Goal: Task Accomplishment & Management: Use online tool/utility

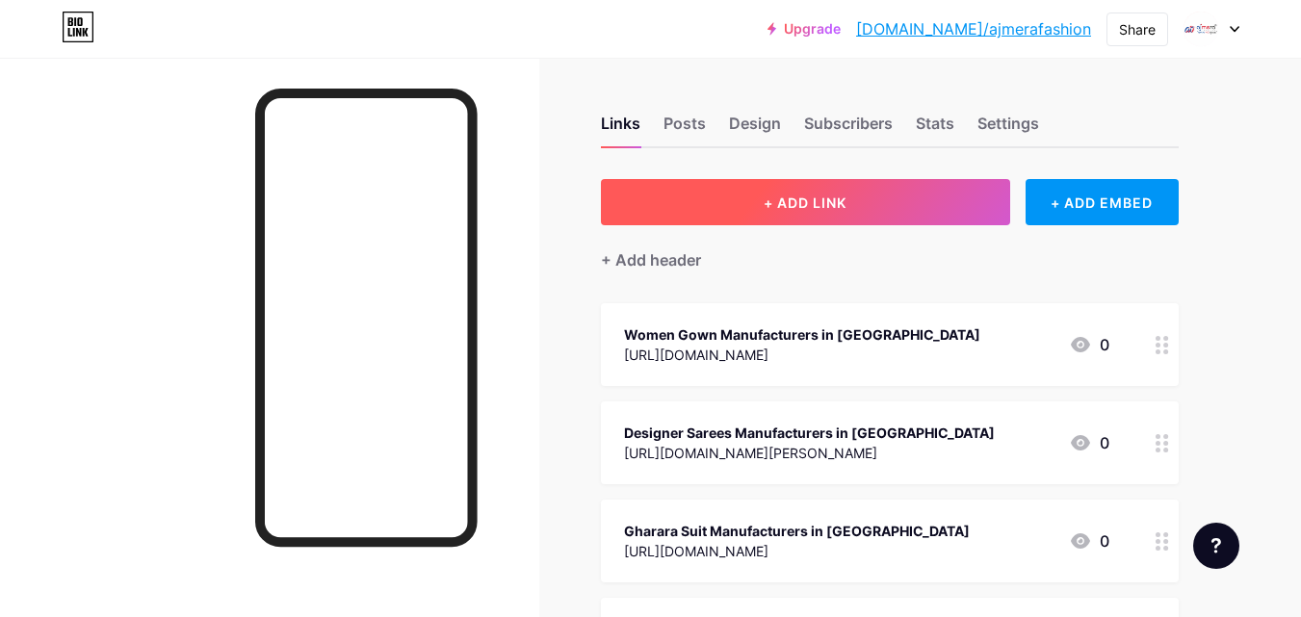
click at [879, 217] on button "+ ADD LINK" at bounding box center [805, 202] width 409 height 46
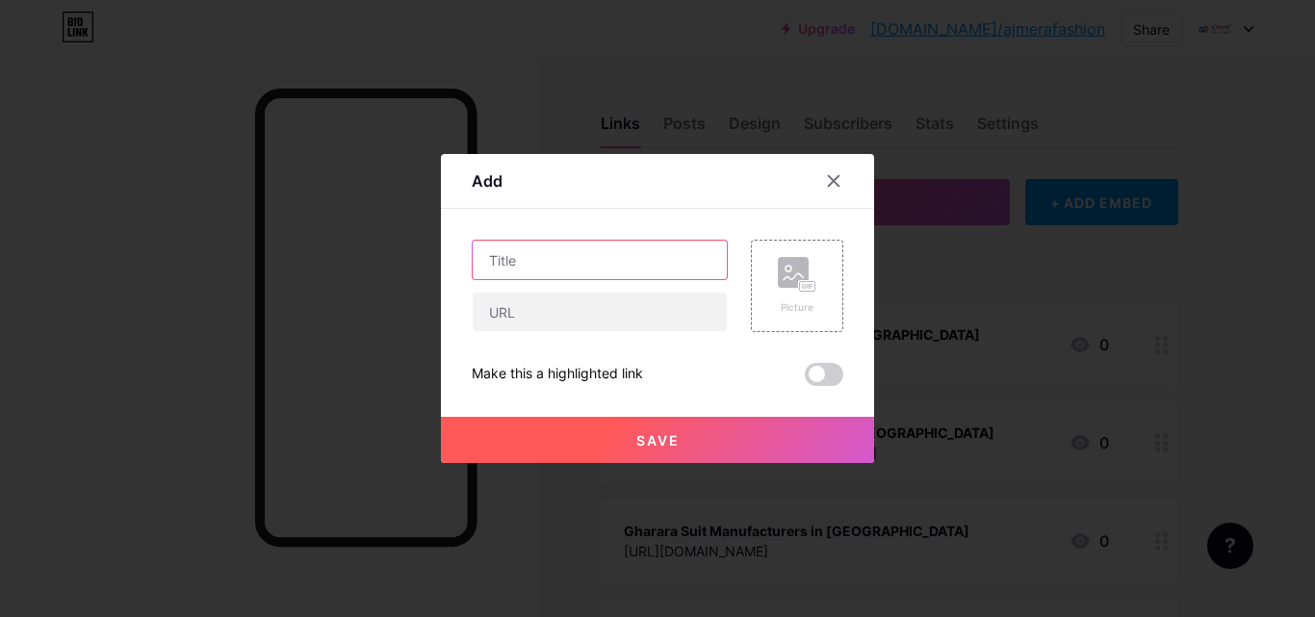
click at [567, 247] on input "text" at bounding box center [600, 260] width 254 height 39
click at [515, 246] on input "text" at bounding box center [600, 260] width 254 height 39
paste input "[PERSON_NAME] Fashion Limited Empowers Fashion Startups As The Best Saree Whole…"
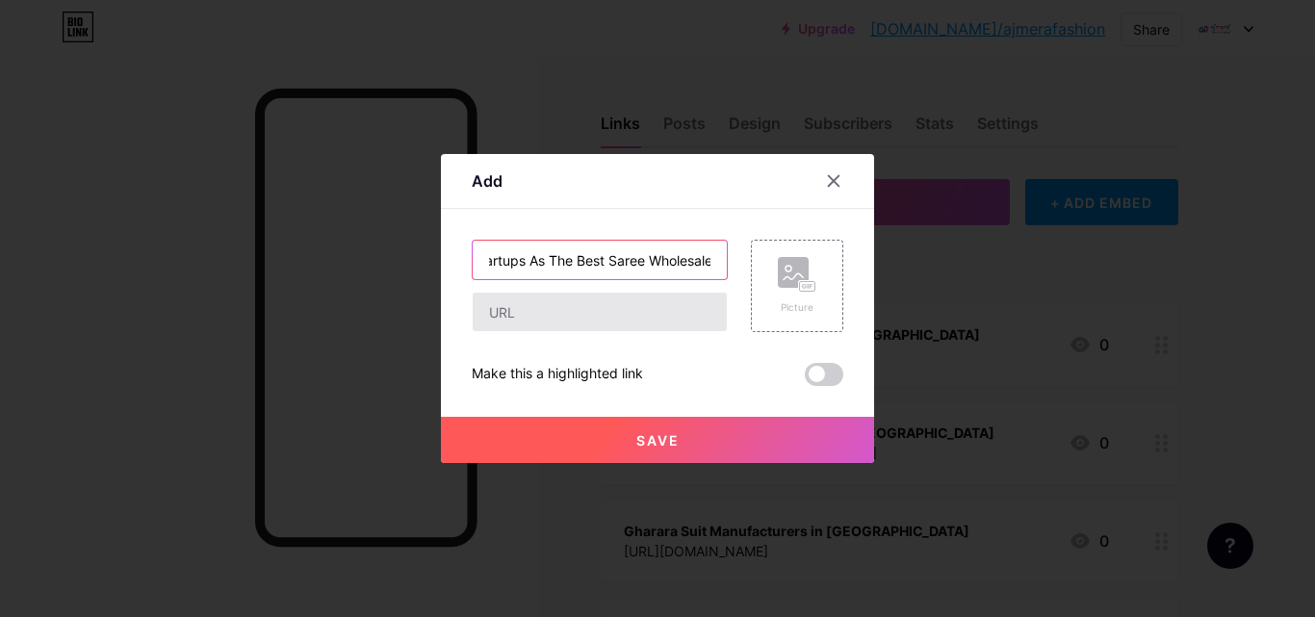
type input "[PERSON_NAME] Fashion Limited Empowers Fashion Startups As The Best Saree Whole…"
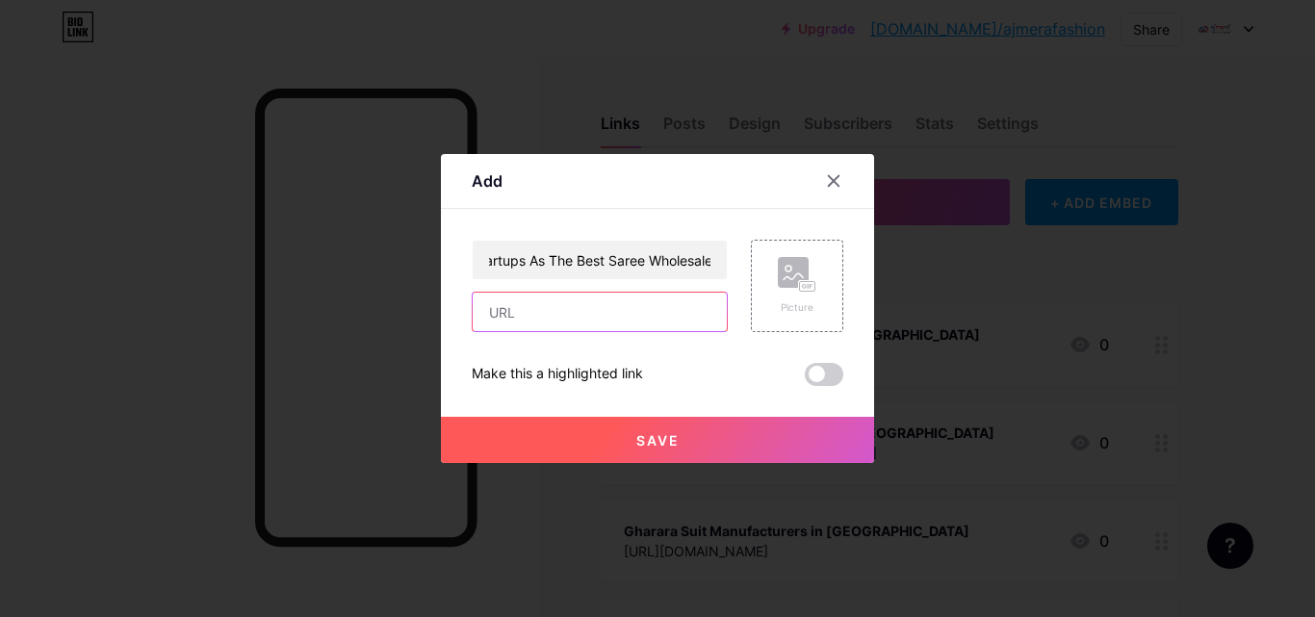
scroll to position [0, 0]
click at [539, 303] on input "text" at bounding box center [600, 312] width 254 height 39
paste input "[URL][DOMAIN_NAME][PERSON_NAME]"
type input "[URL][DOMAIN_NAME][PERSON_NAME]"
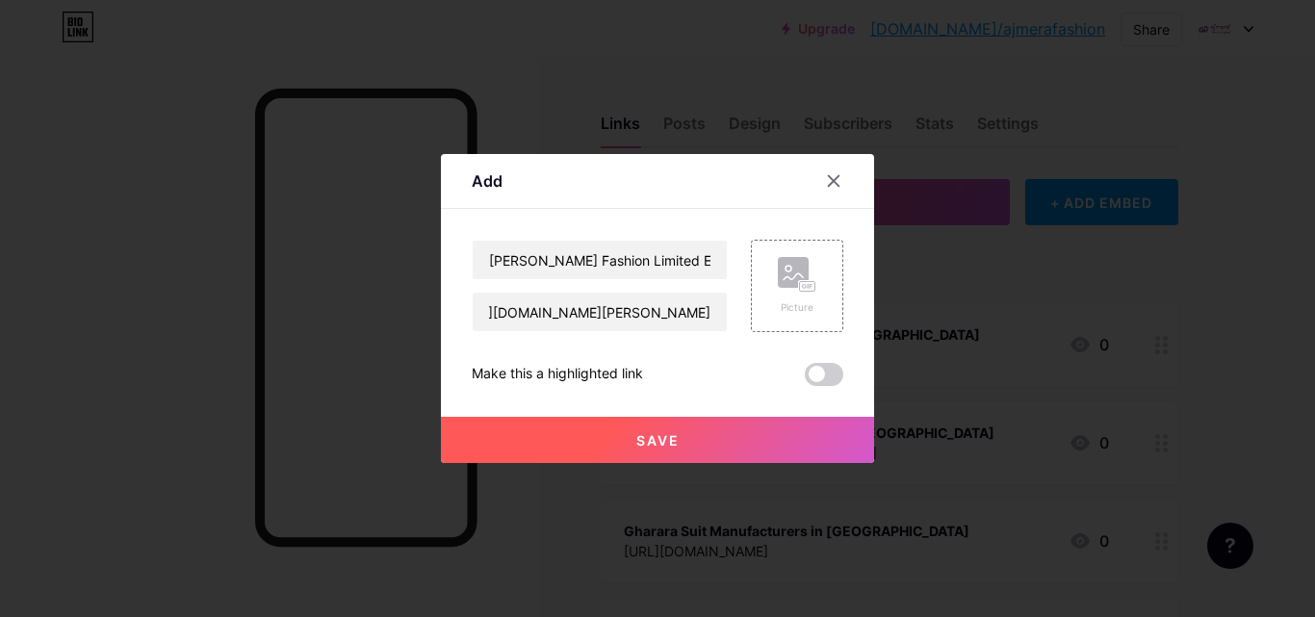
click at [679, 450] on button "Save" at bounding box center [657, 440] width 433 height 46
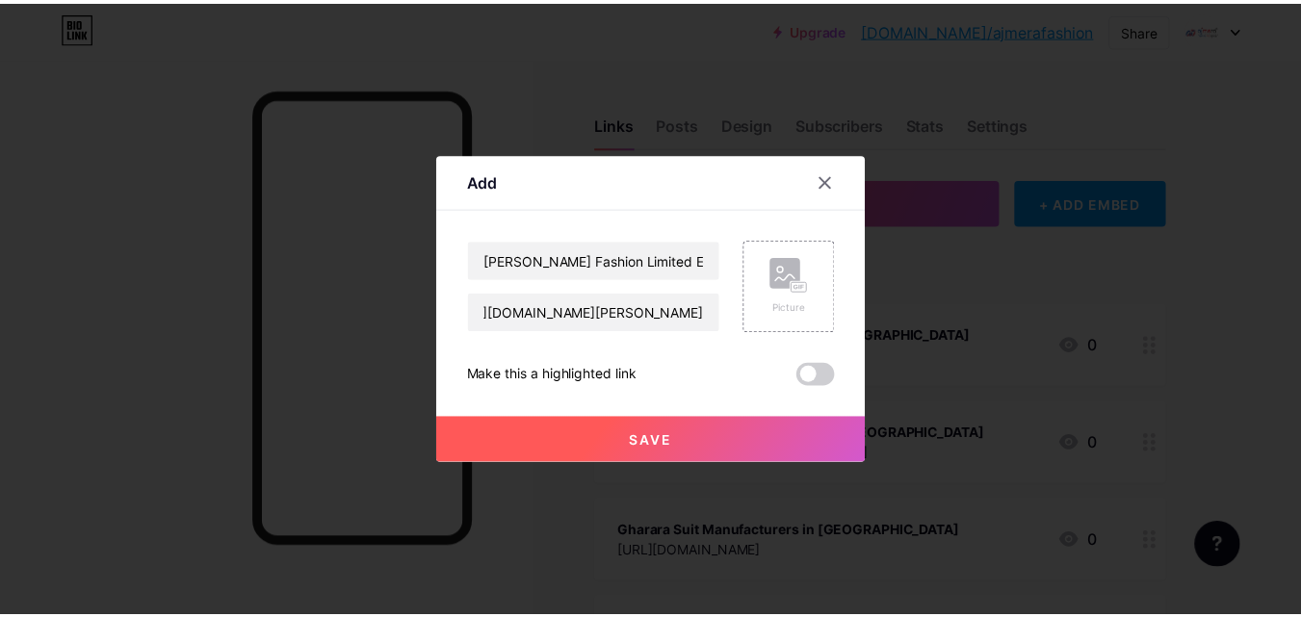
scroll to position [0, 0]
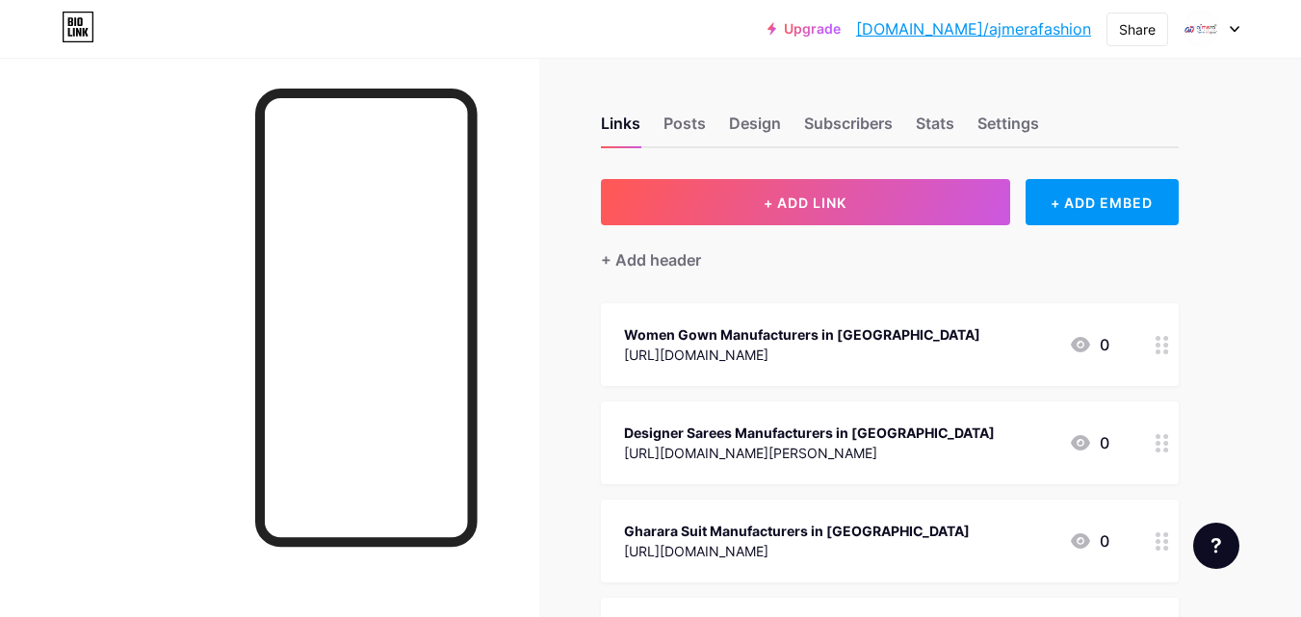
click at [1028, 36] on link "[DOMAIN_NAME]/ajmerafashion" at bounding box center [973, 28] width 235 height 23
